Goal: Information Seeking & Learning: Learn about a topic

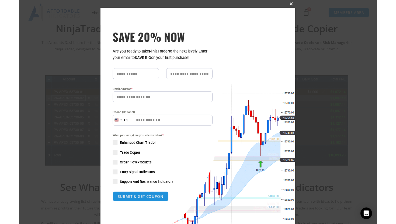
scroll to position [247, 0]
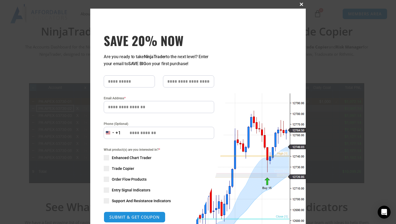
click at [195, 5] on span "SAVE 20% NOW popup" at bounding box center [301, 4] width 9 height 3
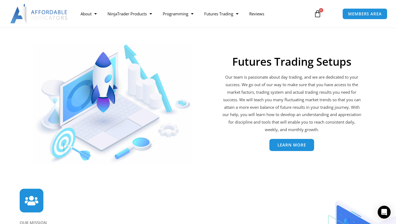
scroll to position [1132, 0]
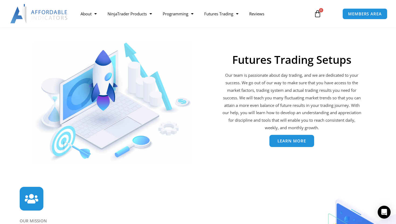
click at [195, 144] on link "Learn More" at bounding box center [291, 141] width 45 height 12
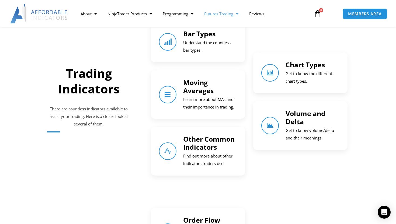
scroll to position [375, 0]
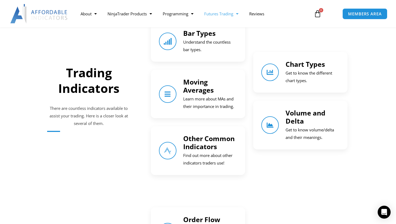
click at [299, 73] on p "Get to know the different chart types." at bounding box center [312, 76] width 54 height 15
click at [271, 73] on icon "Chart Types" at bounding box center [270, 73] width 8 height 8
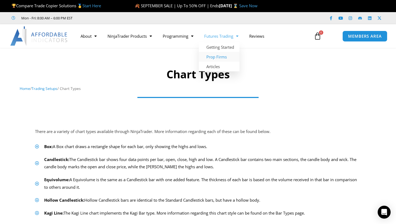
click at [226, 54] on link "Prop Firms" at bounding box center [219, 57] width 41 height 10
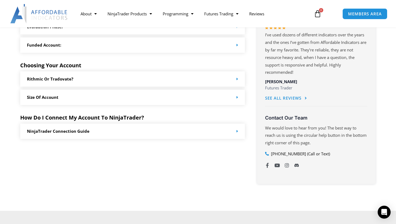
scroll to position [292, 0]
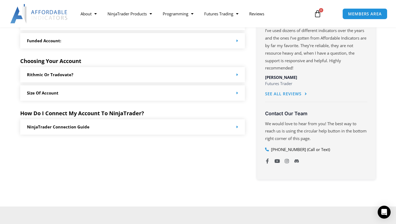
click at [238, 127] on div "NinjaTrader Connection Guide" at bounding box center [132, 126] width 225 height 15
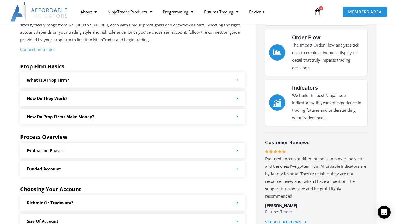
scroll to position [0, 0]
